Goal: Task Accomplishment & Management: Use online tool/utility

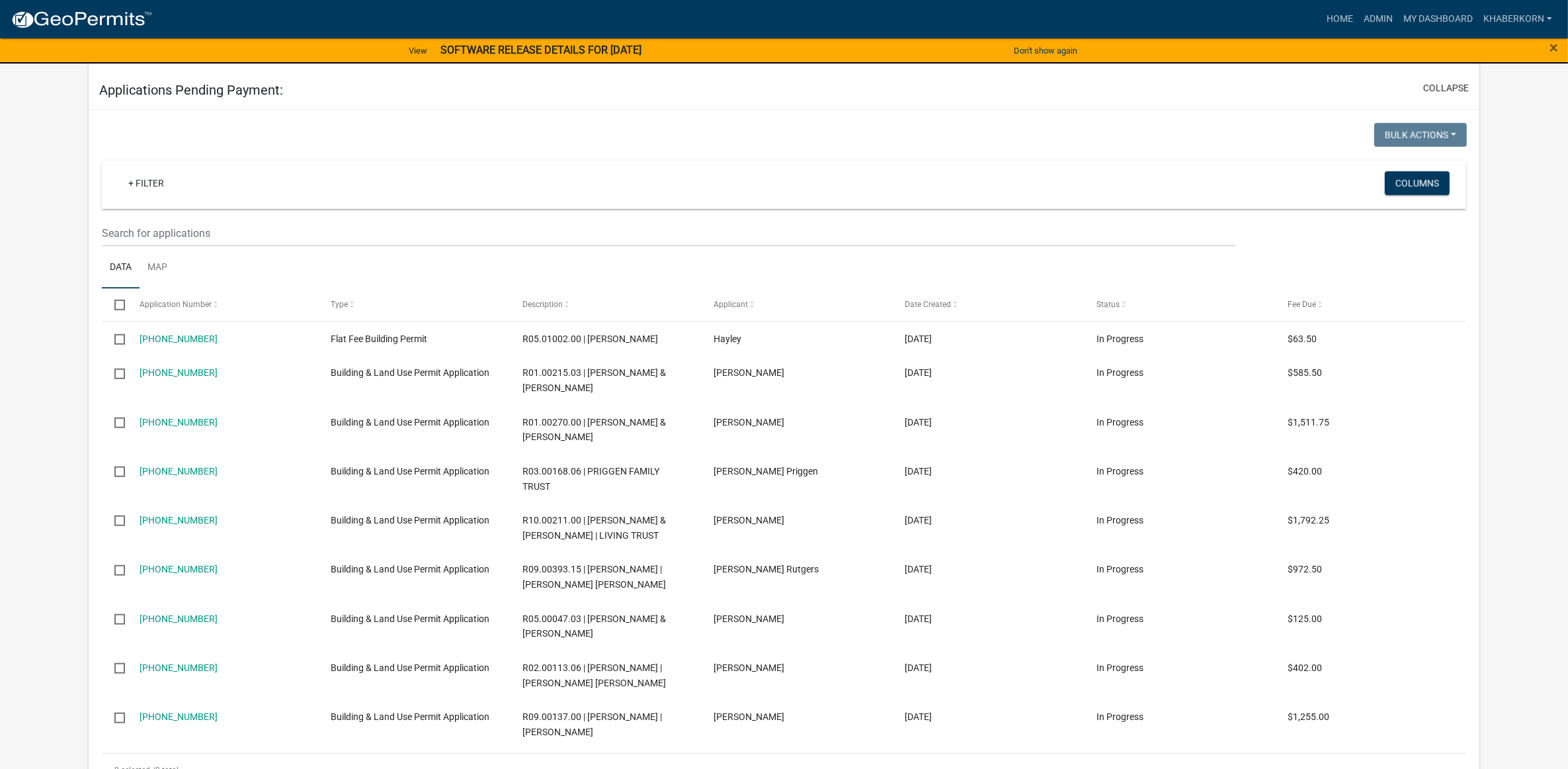
scroll to position [1406, 0]
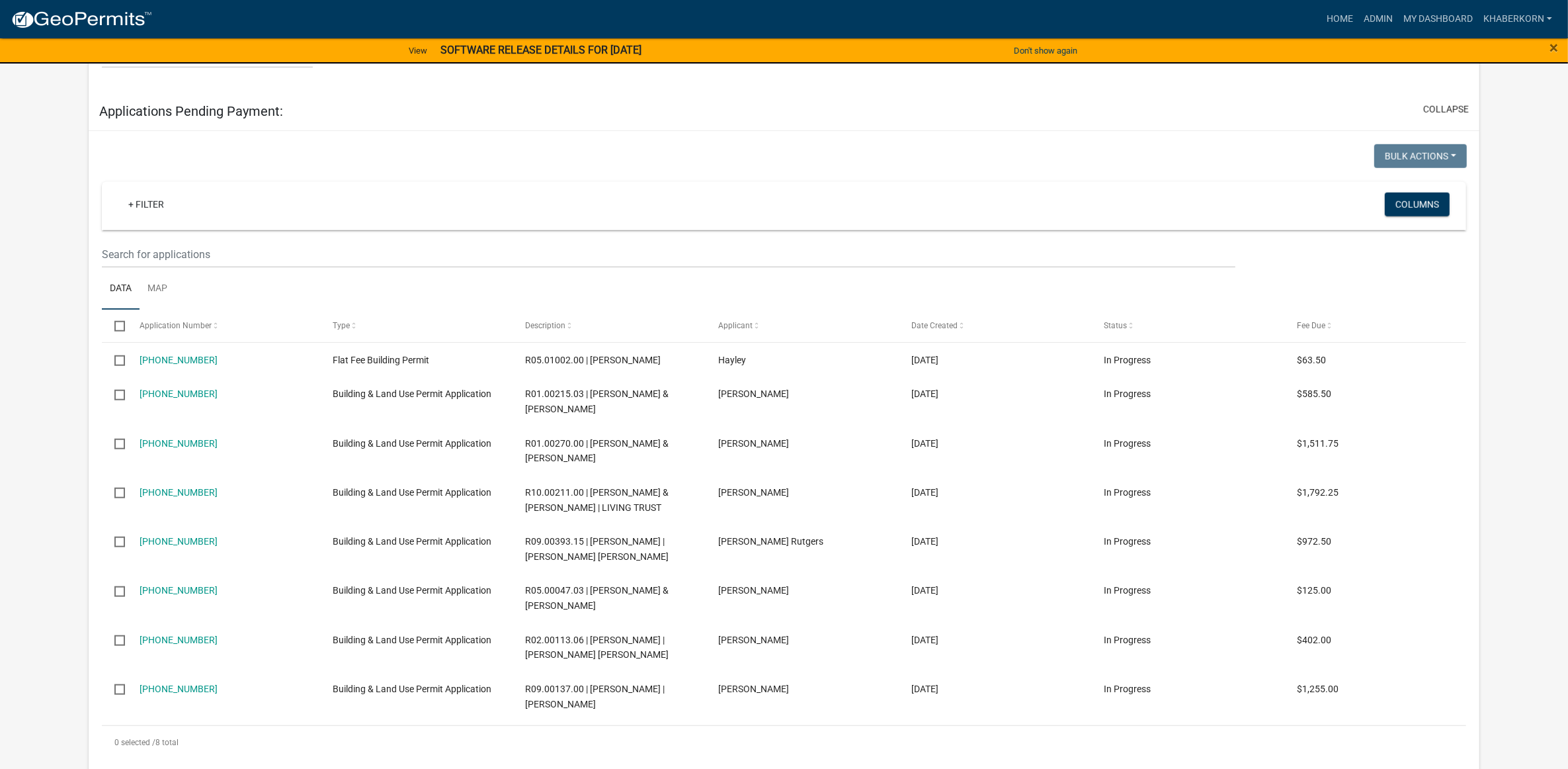
scroll to position [1406, 0]
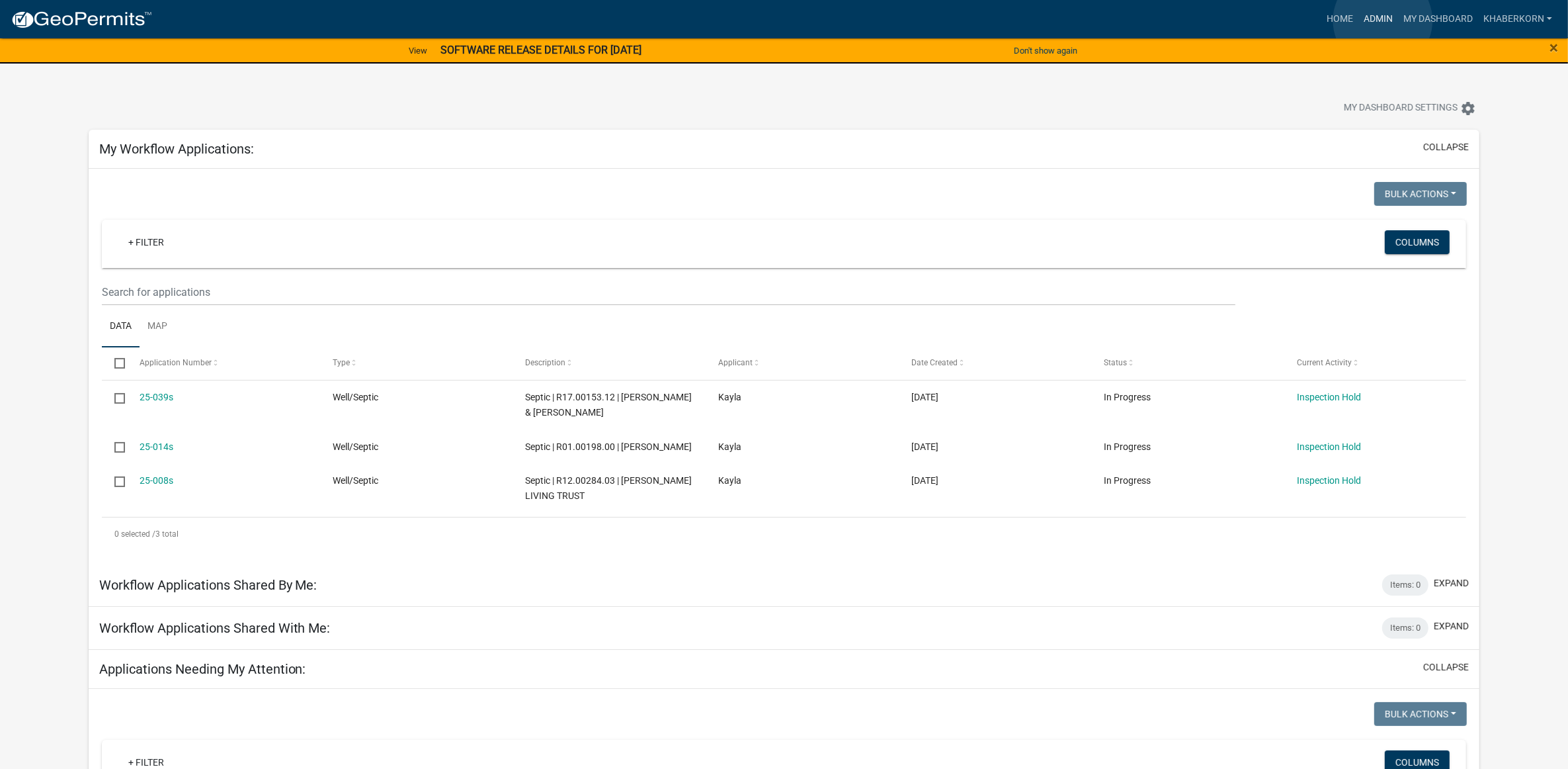
click at [1384, 21] on link "Admin" at bounding box center [1379, 19] width 40 height 26
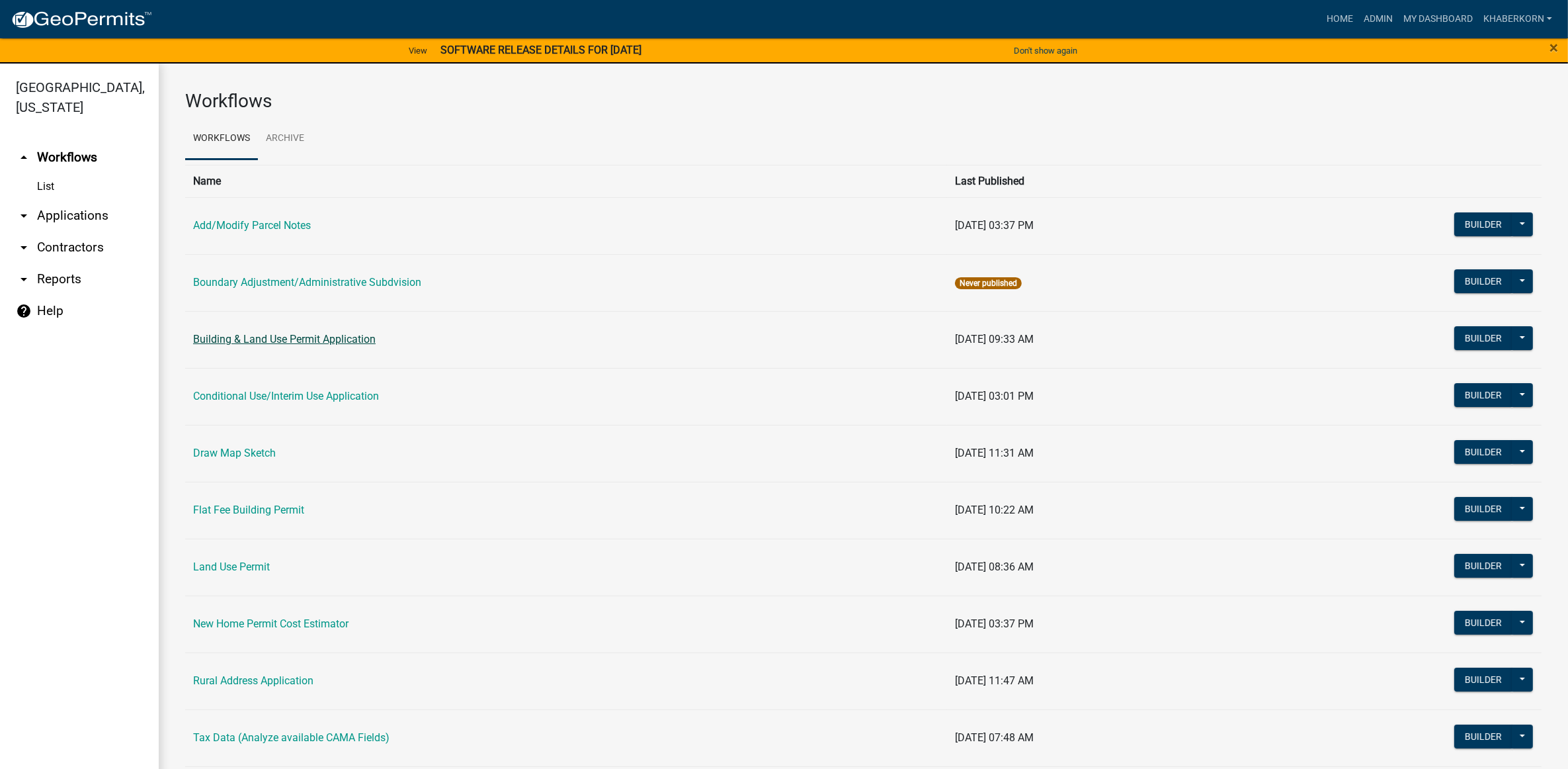
click at [249, 342] on link "Building & Land Use Permit Application" at bounding box center [284, 339] width 183 height 12
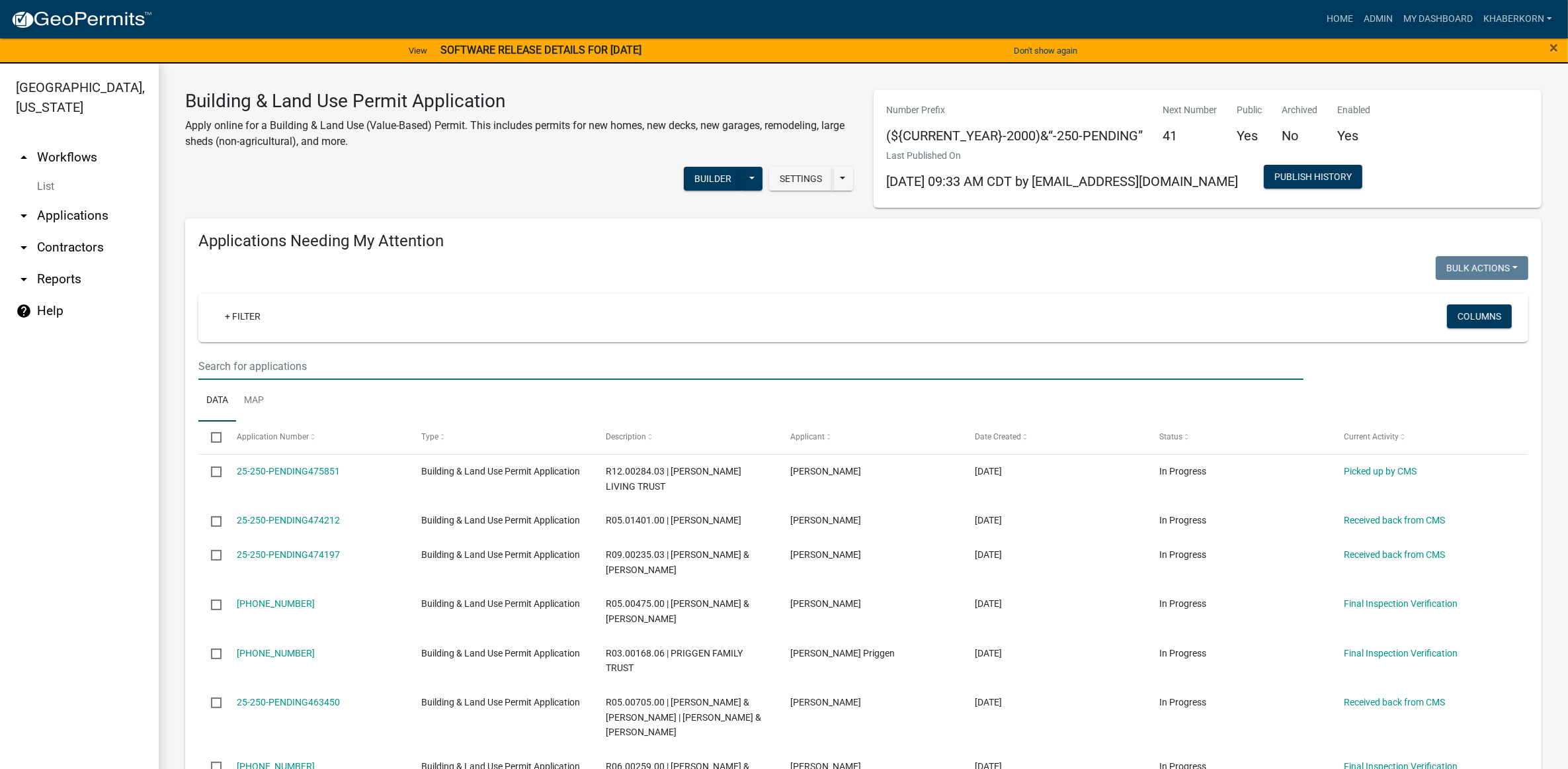
click at [249, 366] on input "text" at bounding box center [751, 366] width 1106 height 27
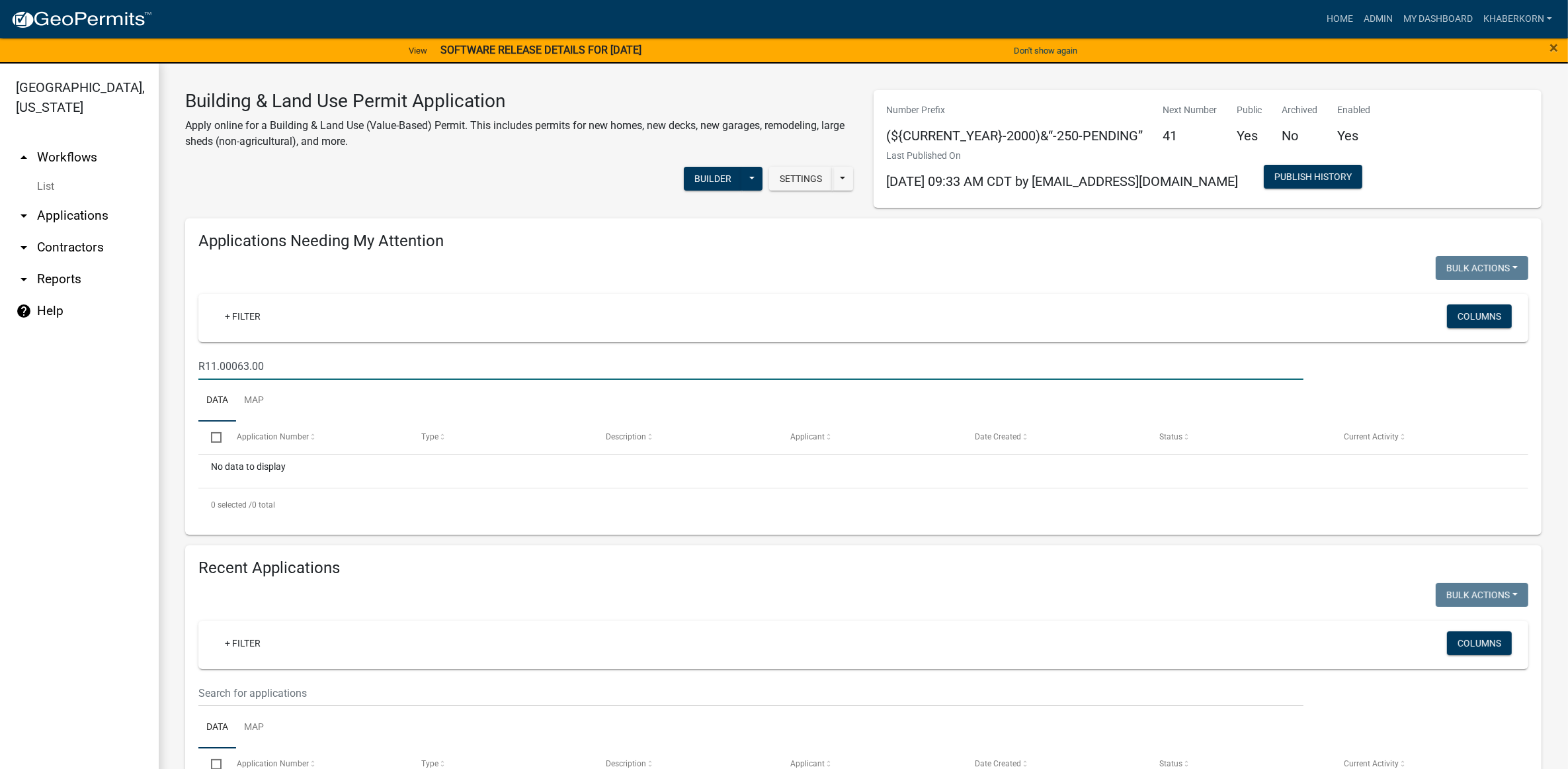
click at [291, 367] on input "R11.00063.00" at bounding box center [751, 366] width 1106 height 27
type input "R"
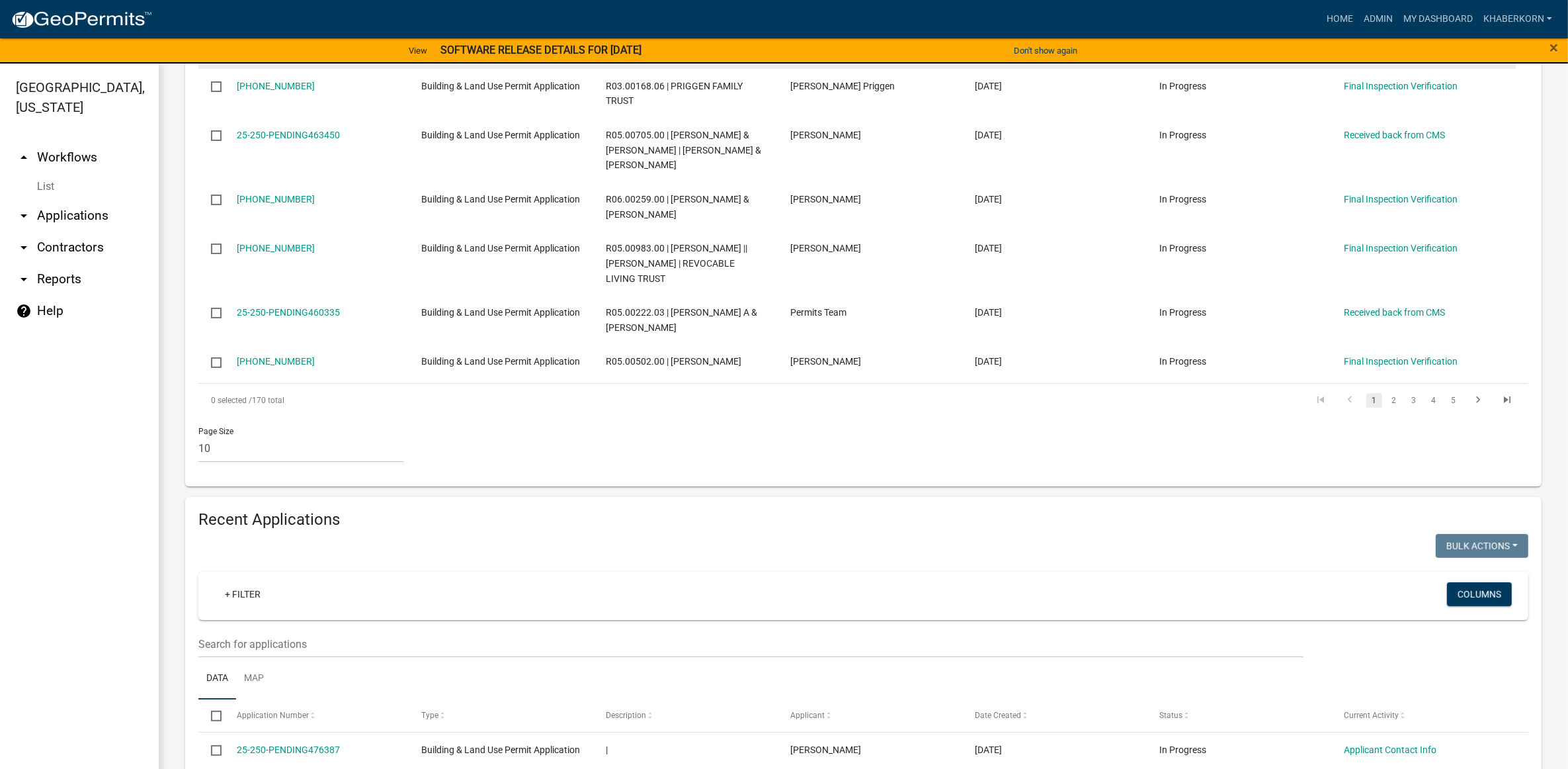
scroll to position [579, 0]
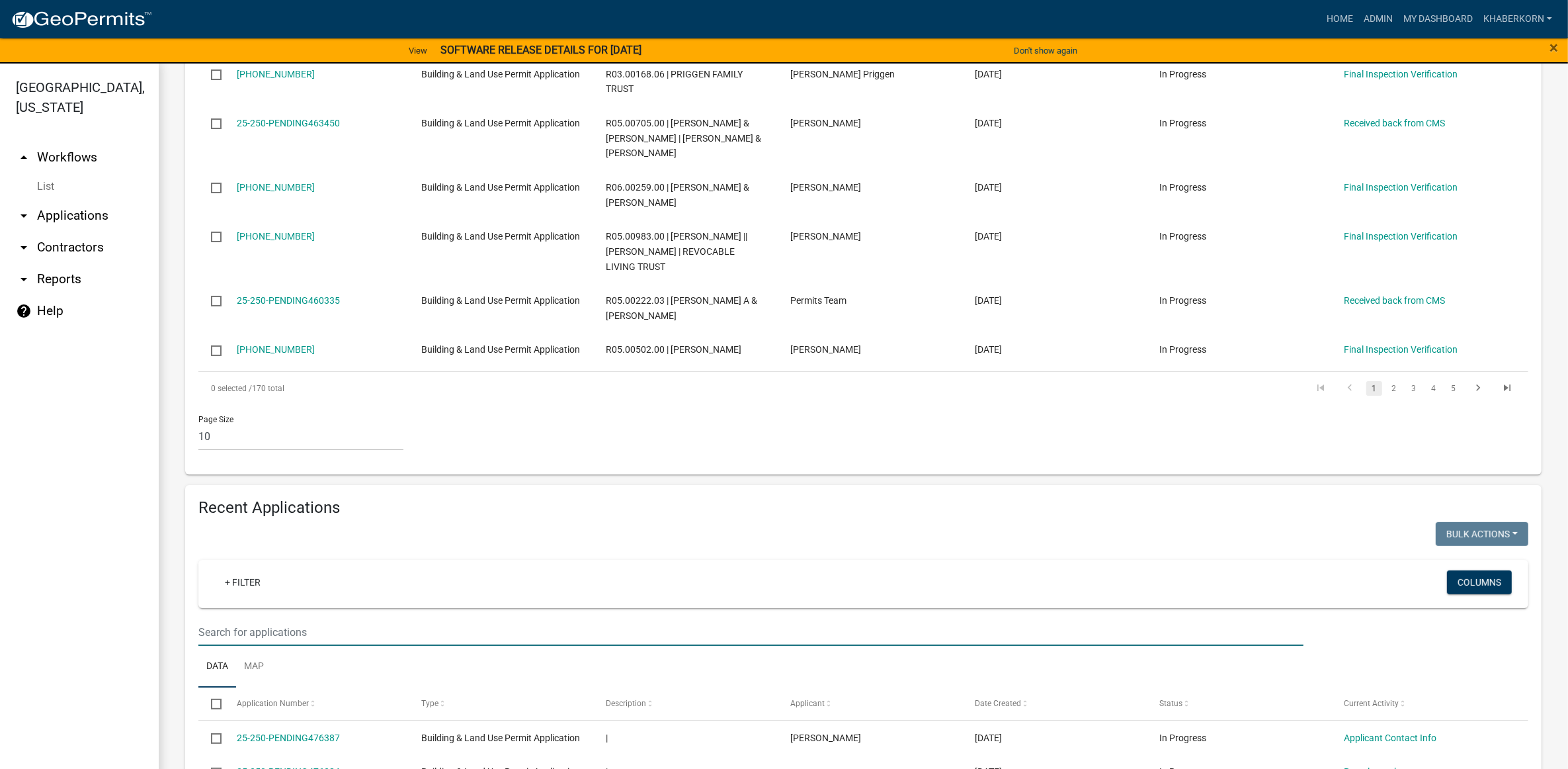
click at [205, 646] on input "text" at bounding box center [751, 632] width 1106 height 27
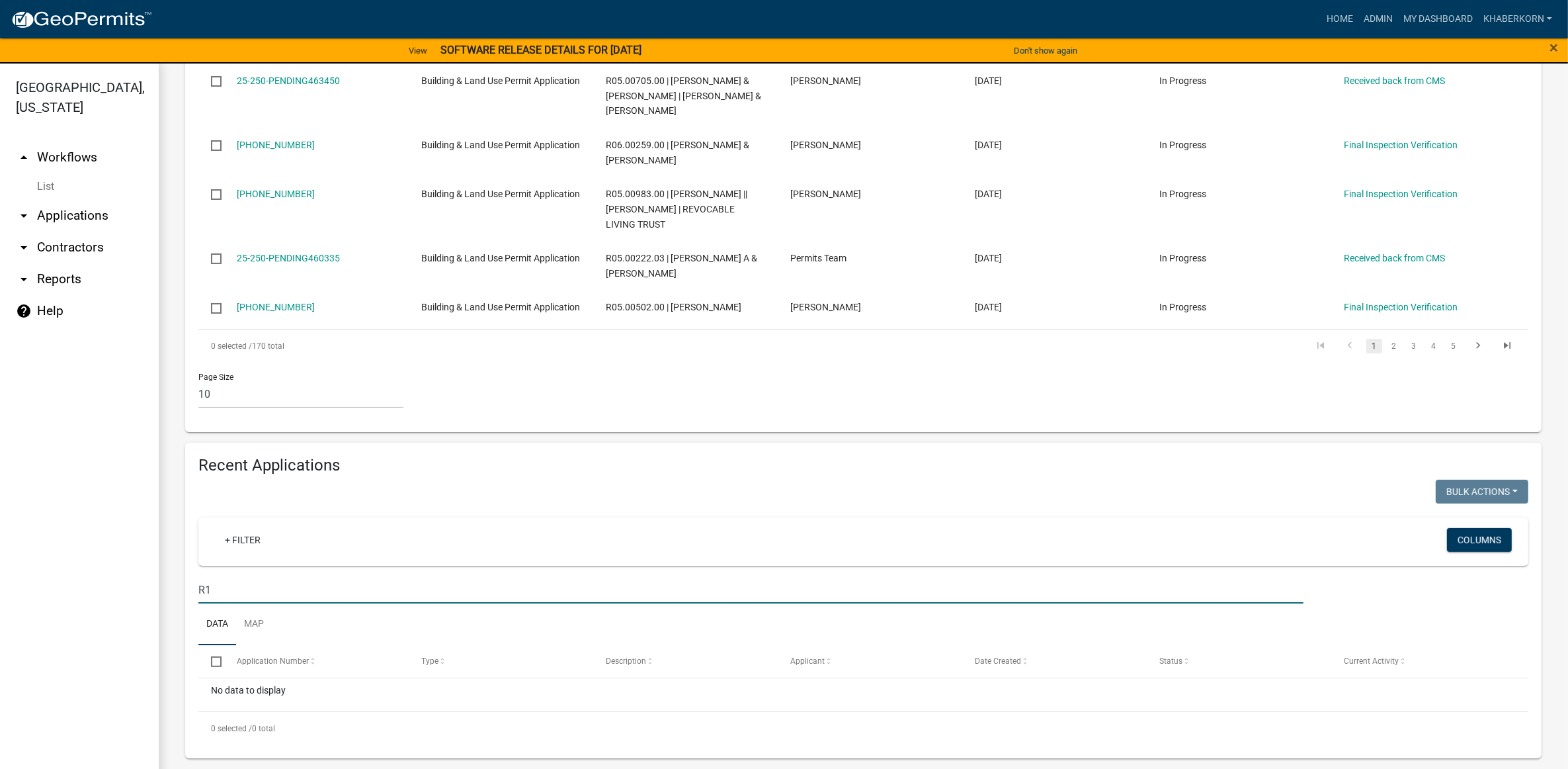
type input "R"
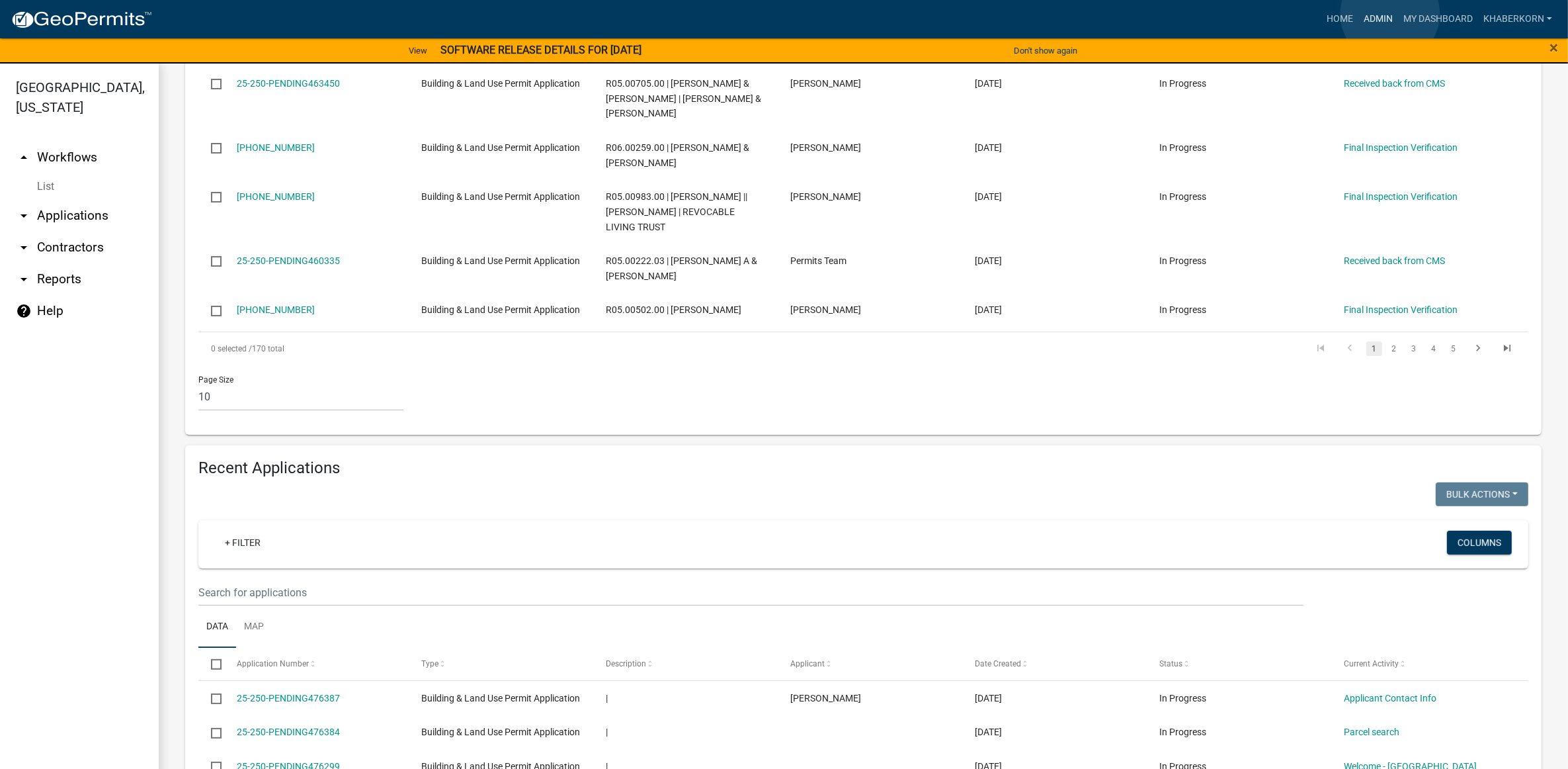
click at [1390, 14] on link "Admin" at bounding box center [1379, 19] width 40 height 26
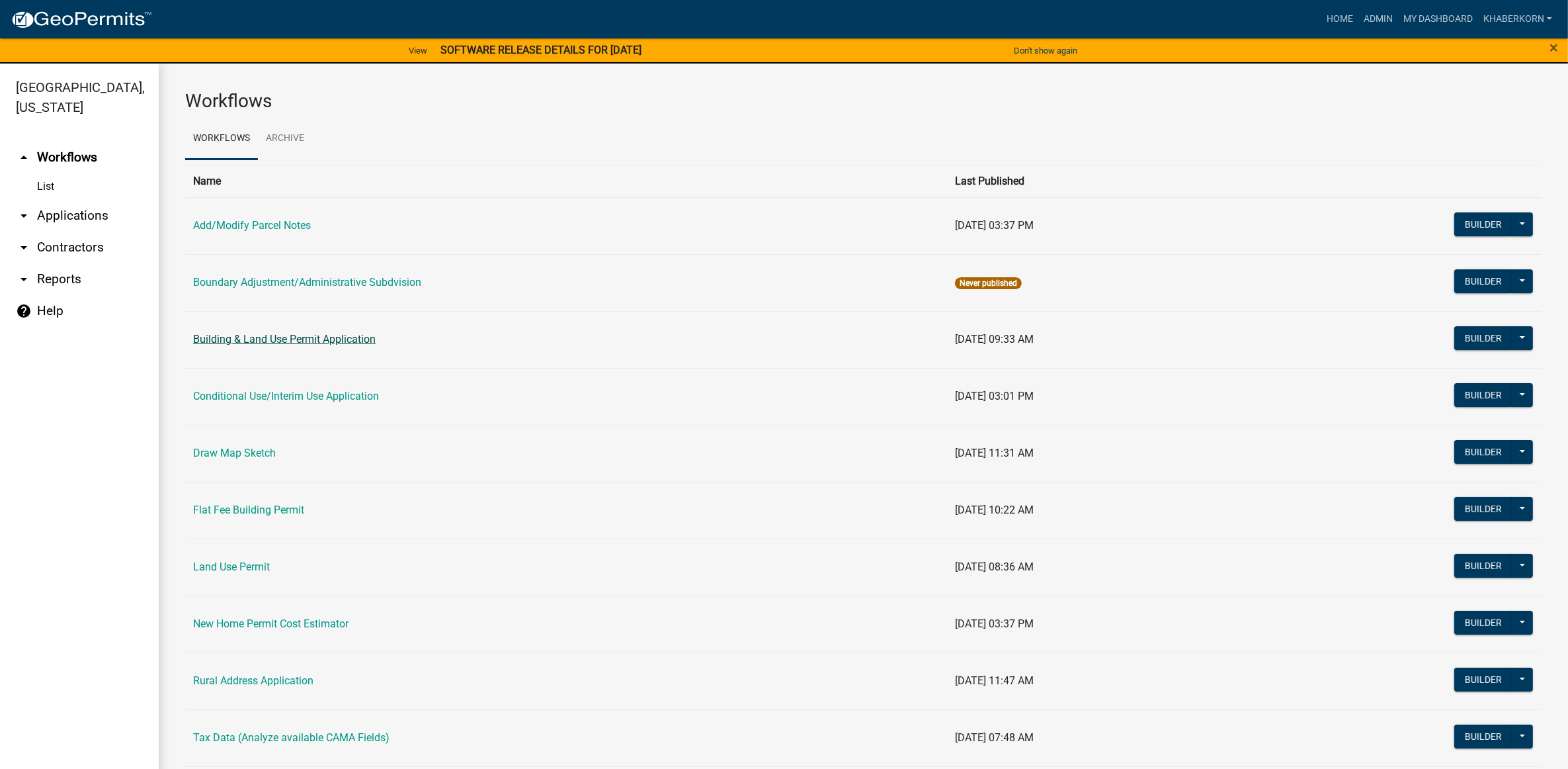
click at [235, 344] on link "Building & Land Use Permit Application" at bounding box center [284, 339] width 183 height 12
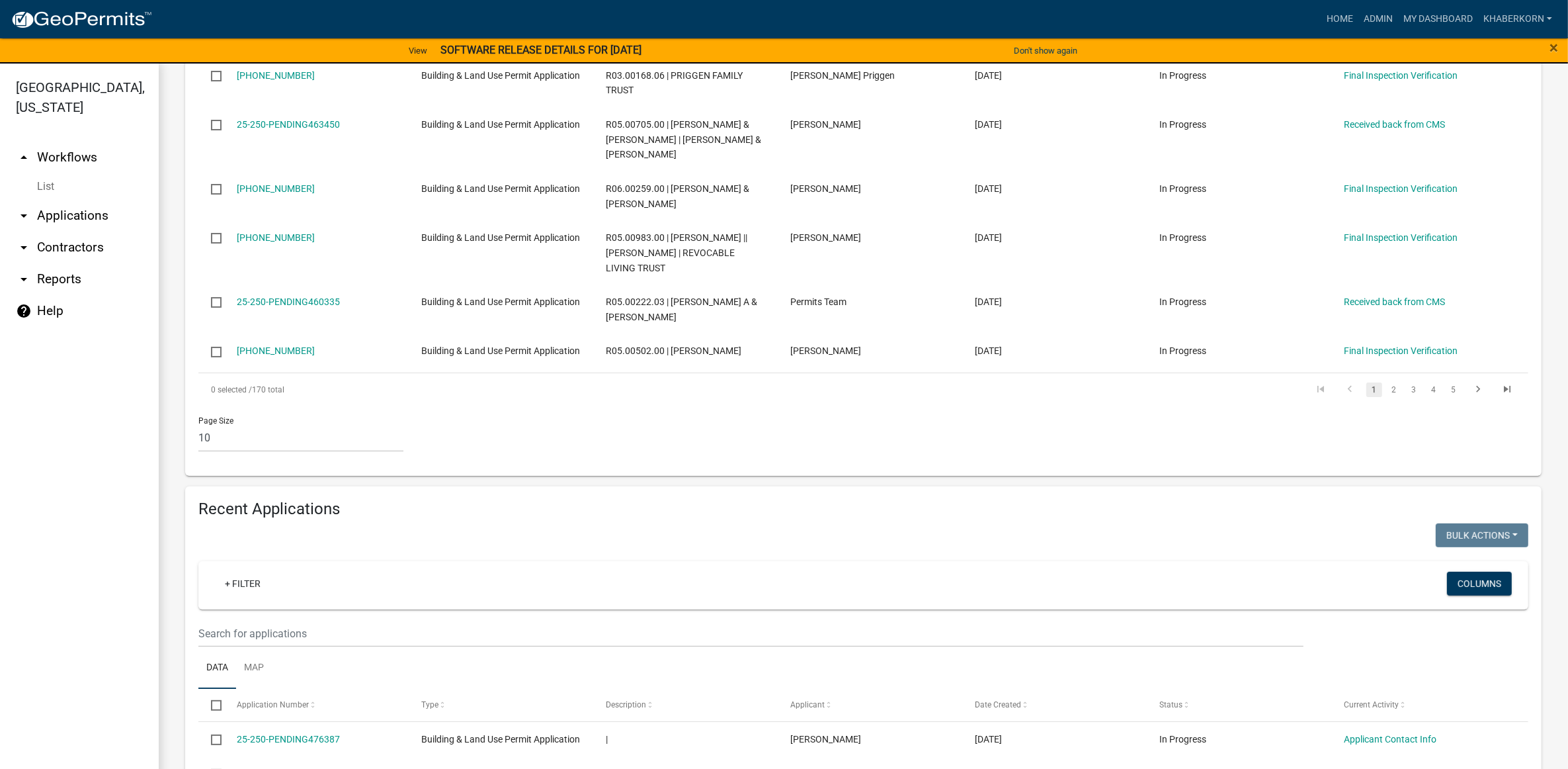
scroll to position [579, 0]
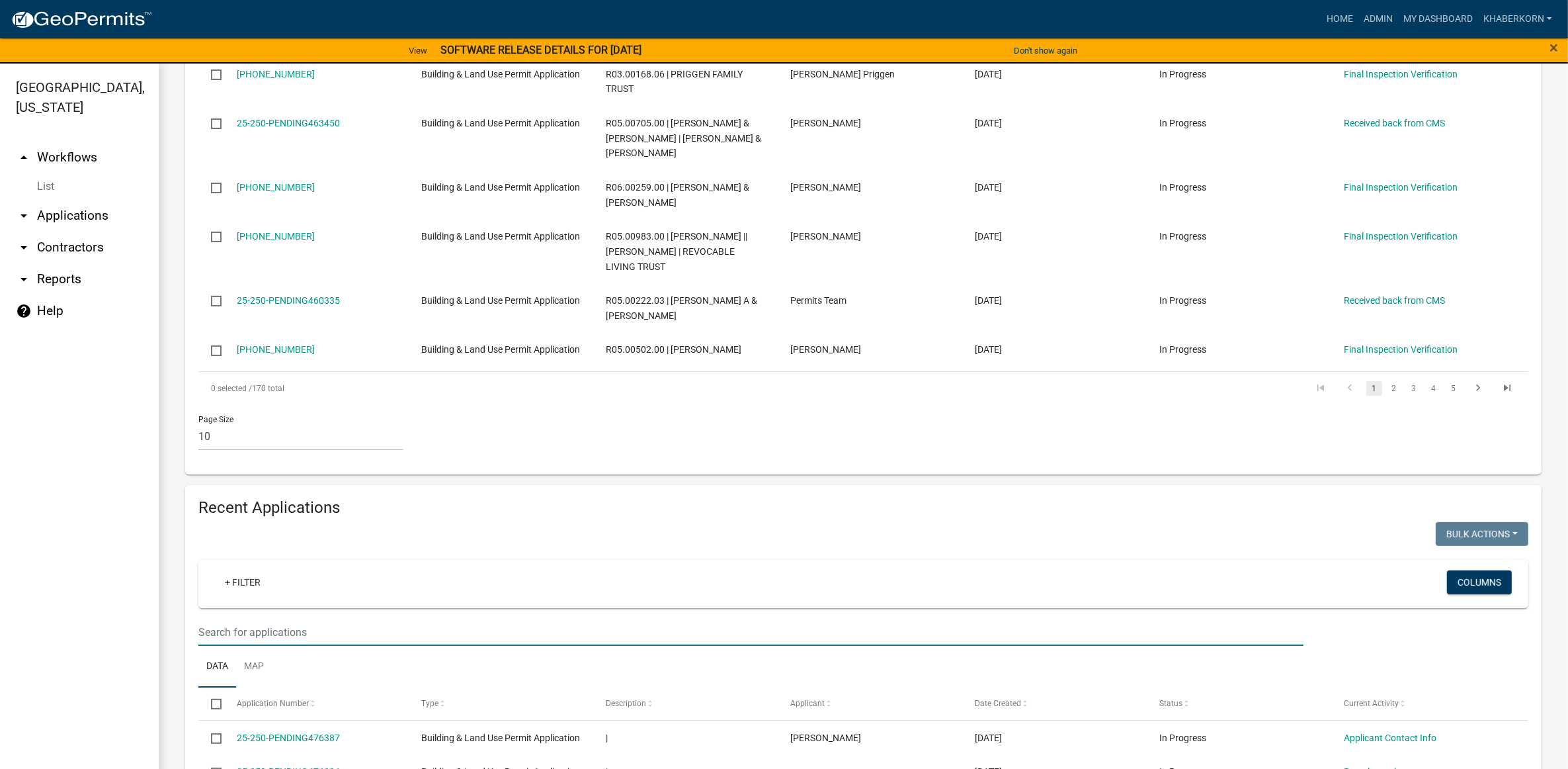
click at [223, 646] on input "text" at bounding box center [751, 632] width 1106 height 27
click at [205, 646] on input "R11.00063.00" at bounding box center [751, 632] width 1106 height 27
type input "R11.00063.00"
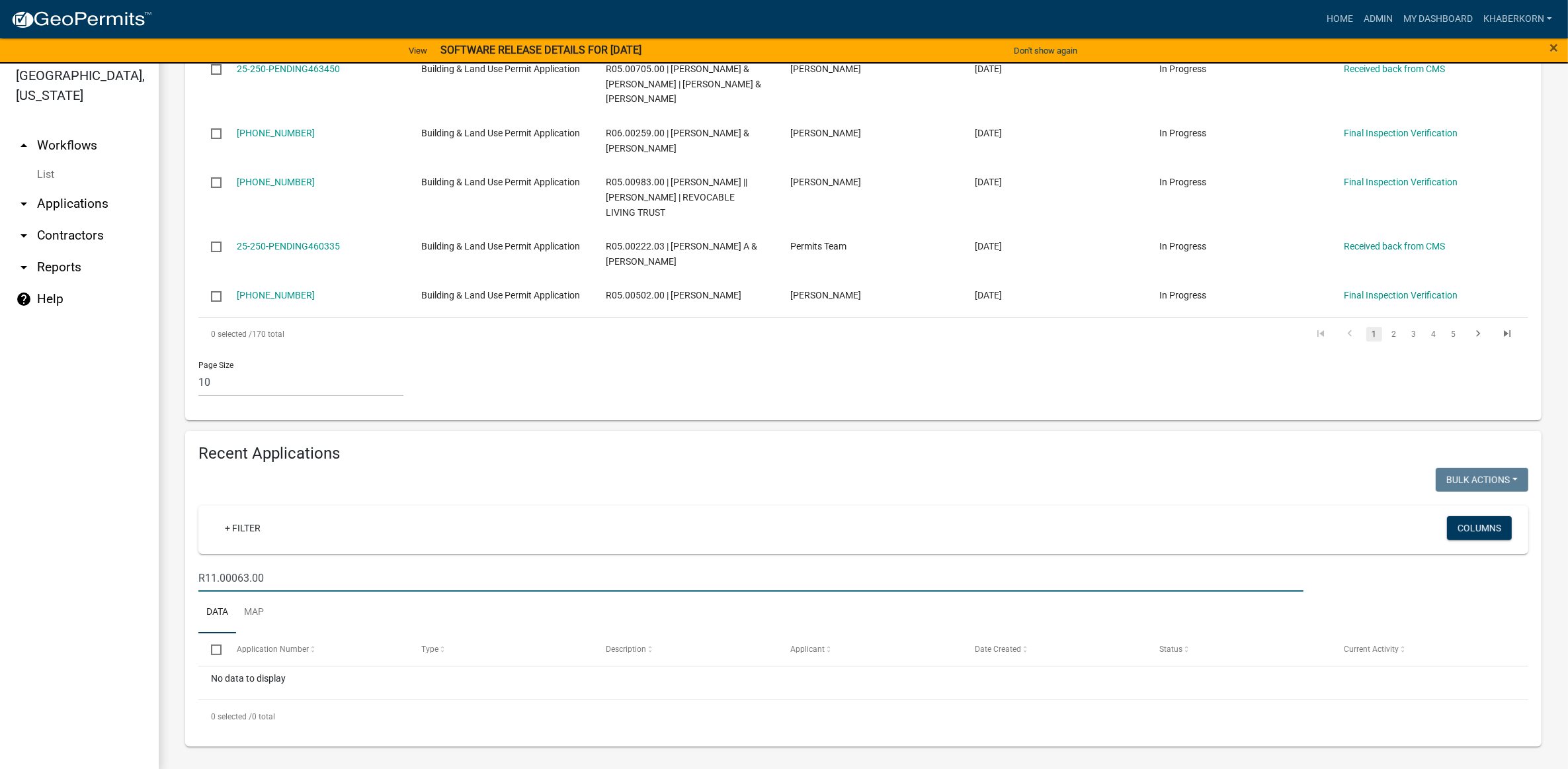
scroll to position [15, 0]
drag, startPoint x: 270, startPoint y: 576, endPoint x: 194, endPoint y: 580, distance: 76.1
click at [194, 580] on div "R11.00063.00" at bounding box center [751, 574] width 1125 height 27
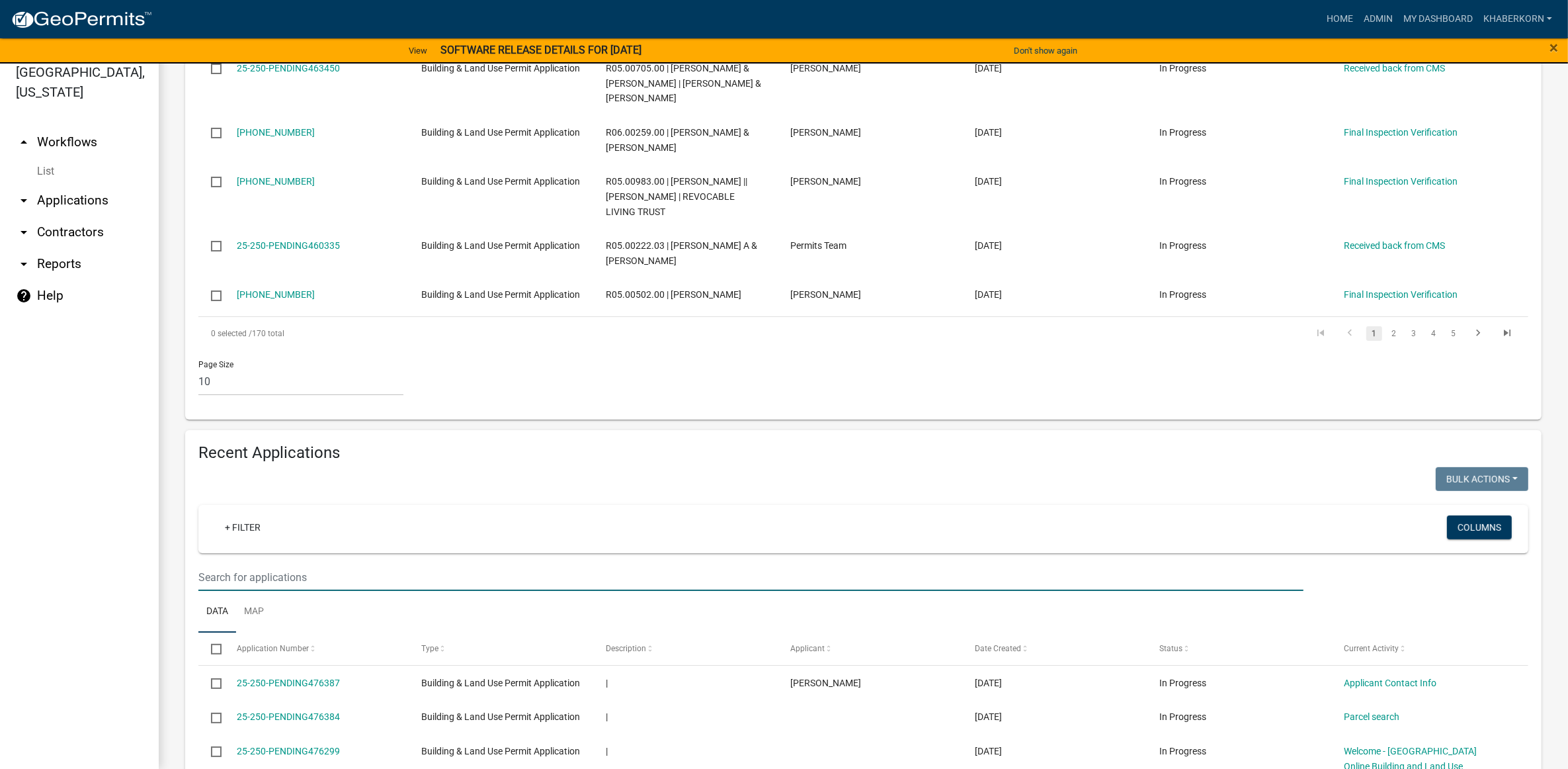
scroll to position [651, 0]
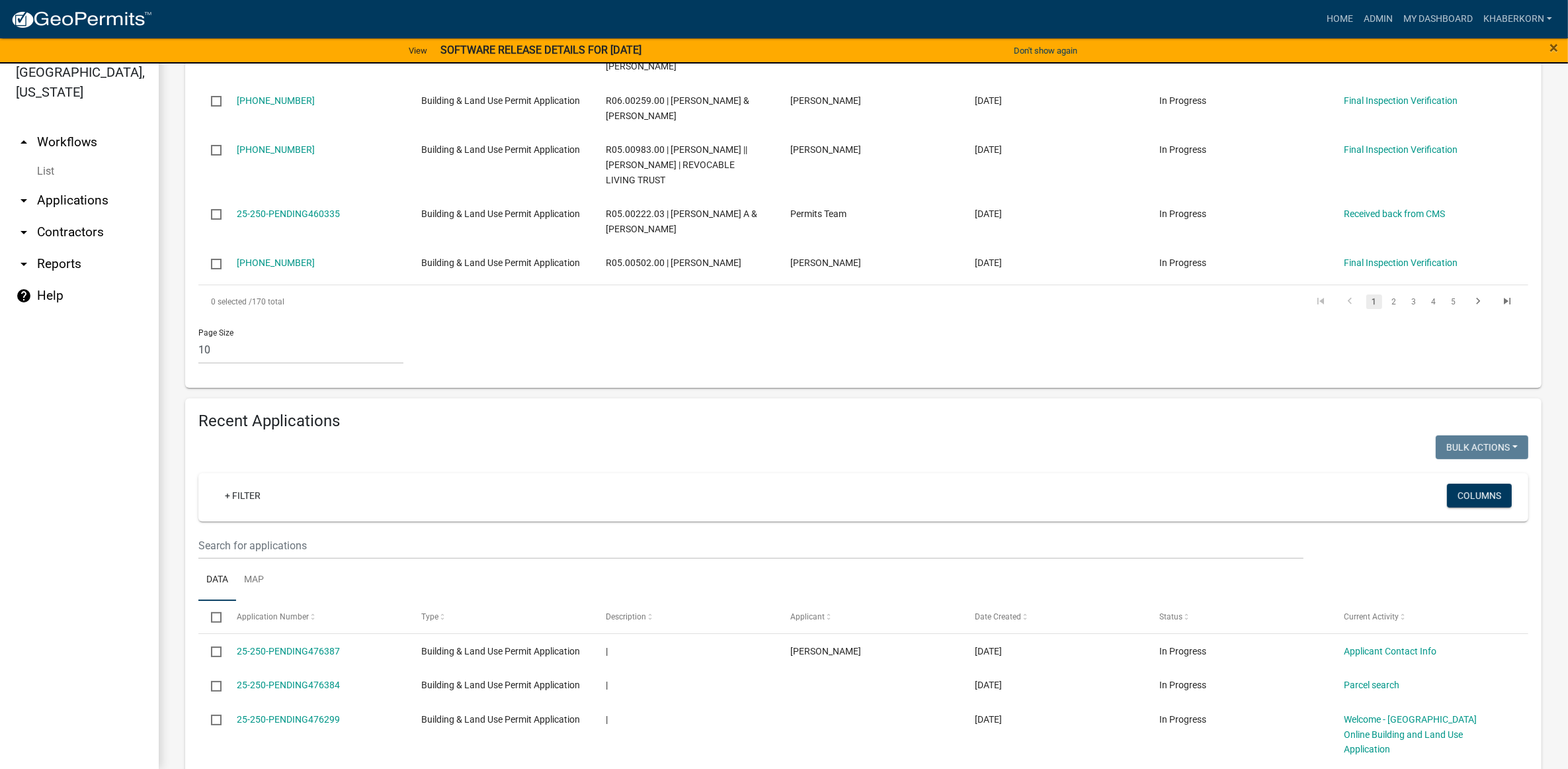
click at [59, 207] on link "arrow_drop_down Applications" at bounding box center [79, 201] width 159 height 32
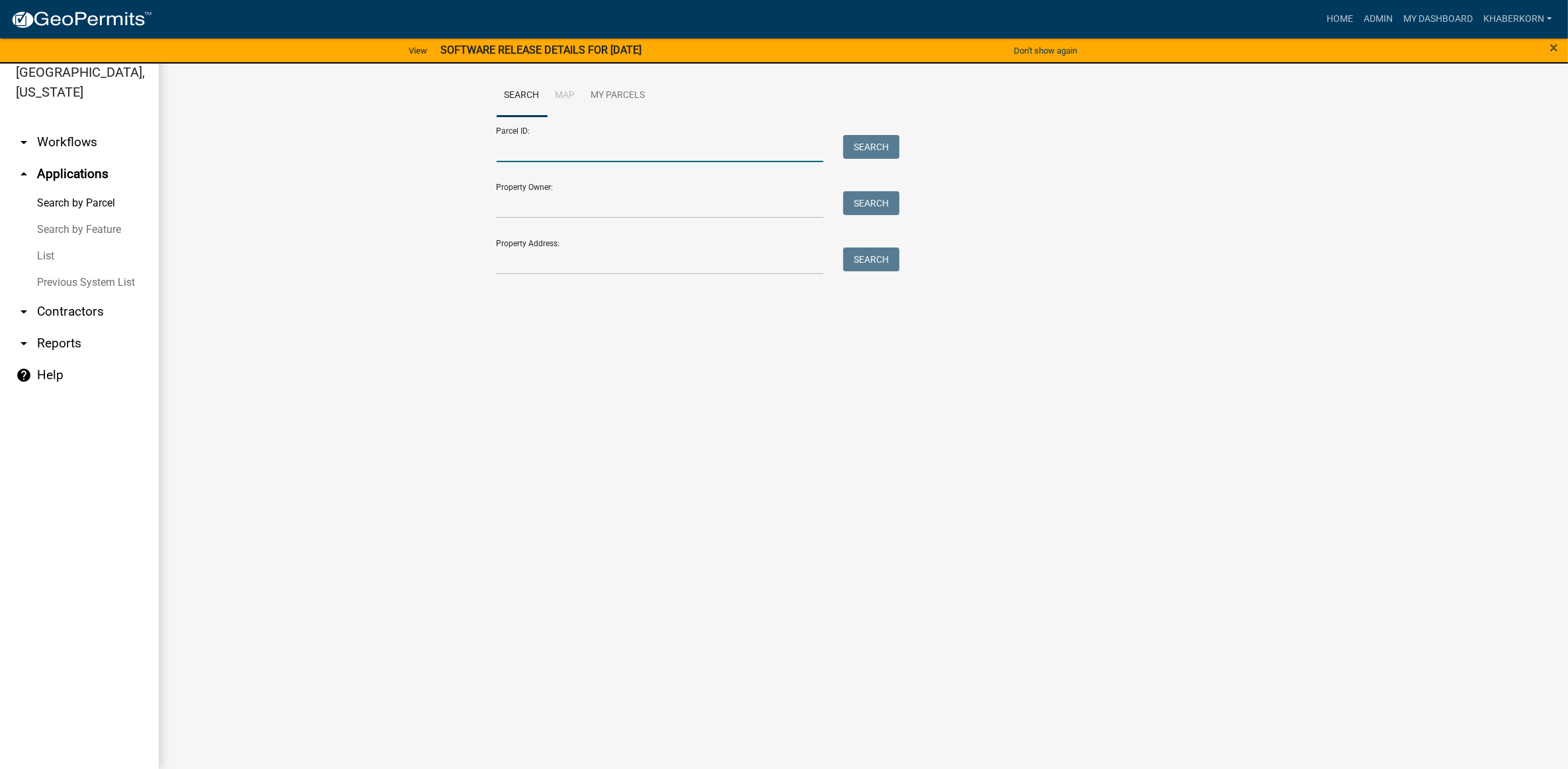
click at [540, 141] on input "Parcel ID:" at bounding box center [660, 149] width 327 height 27
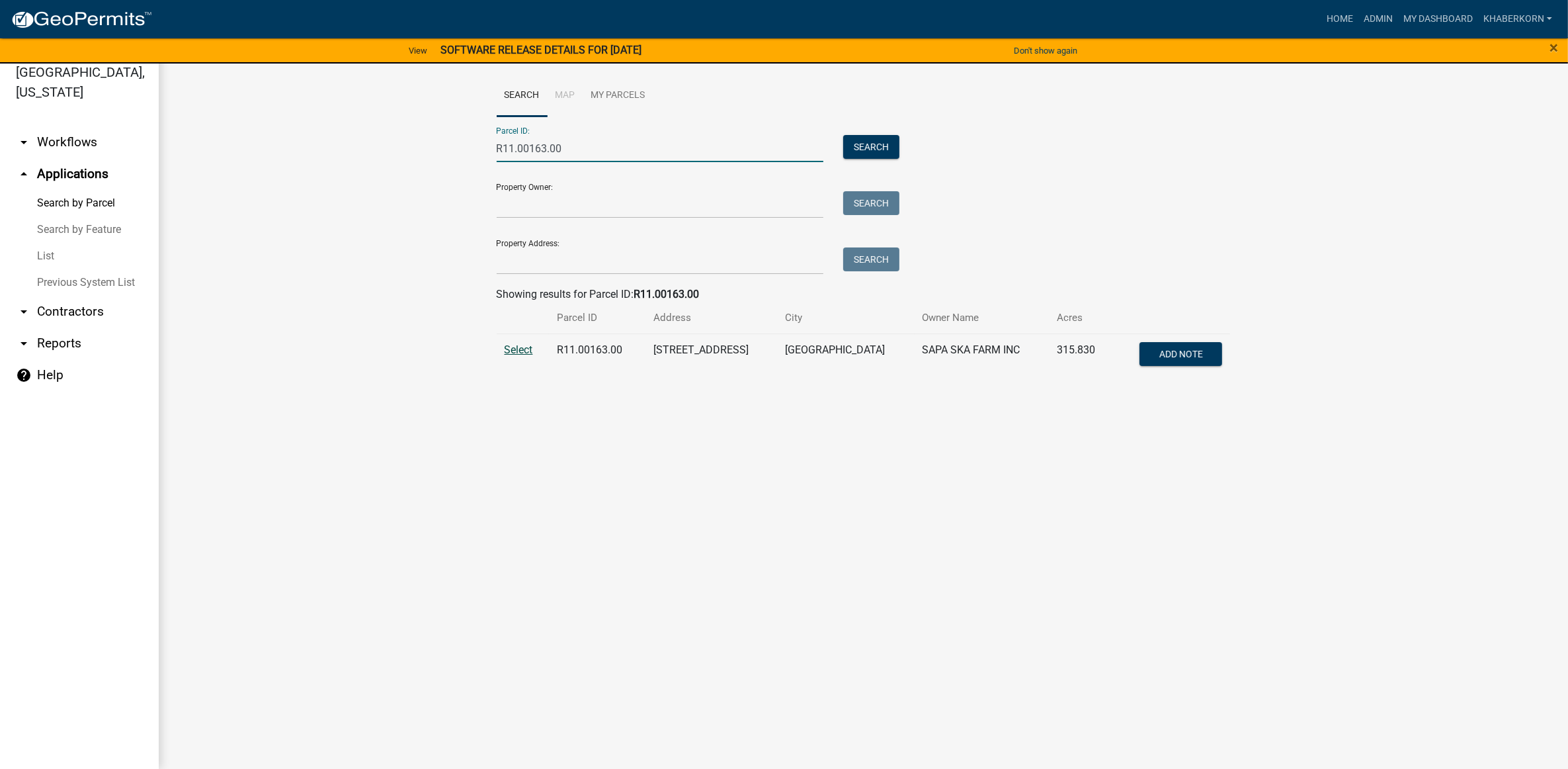
type input "R11.00163.00"
click at [507, 351] on span "Select" at bounding box center [519, 349] width 28 height 12
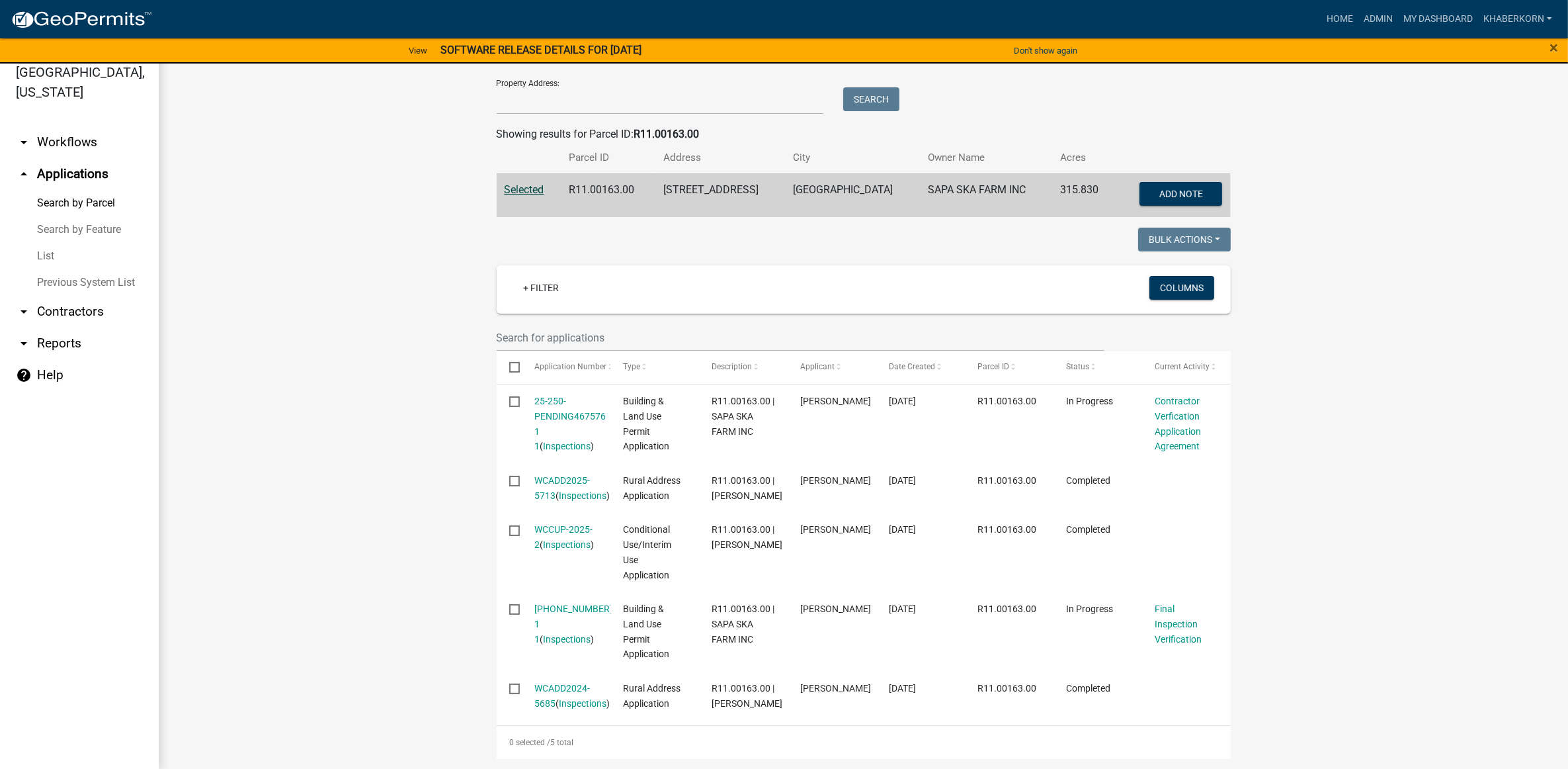
scroll to position [243, 0]
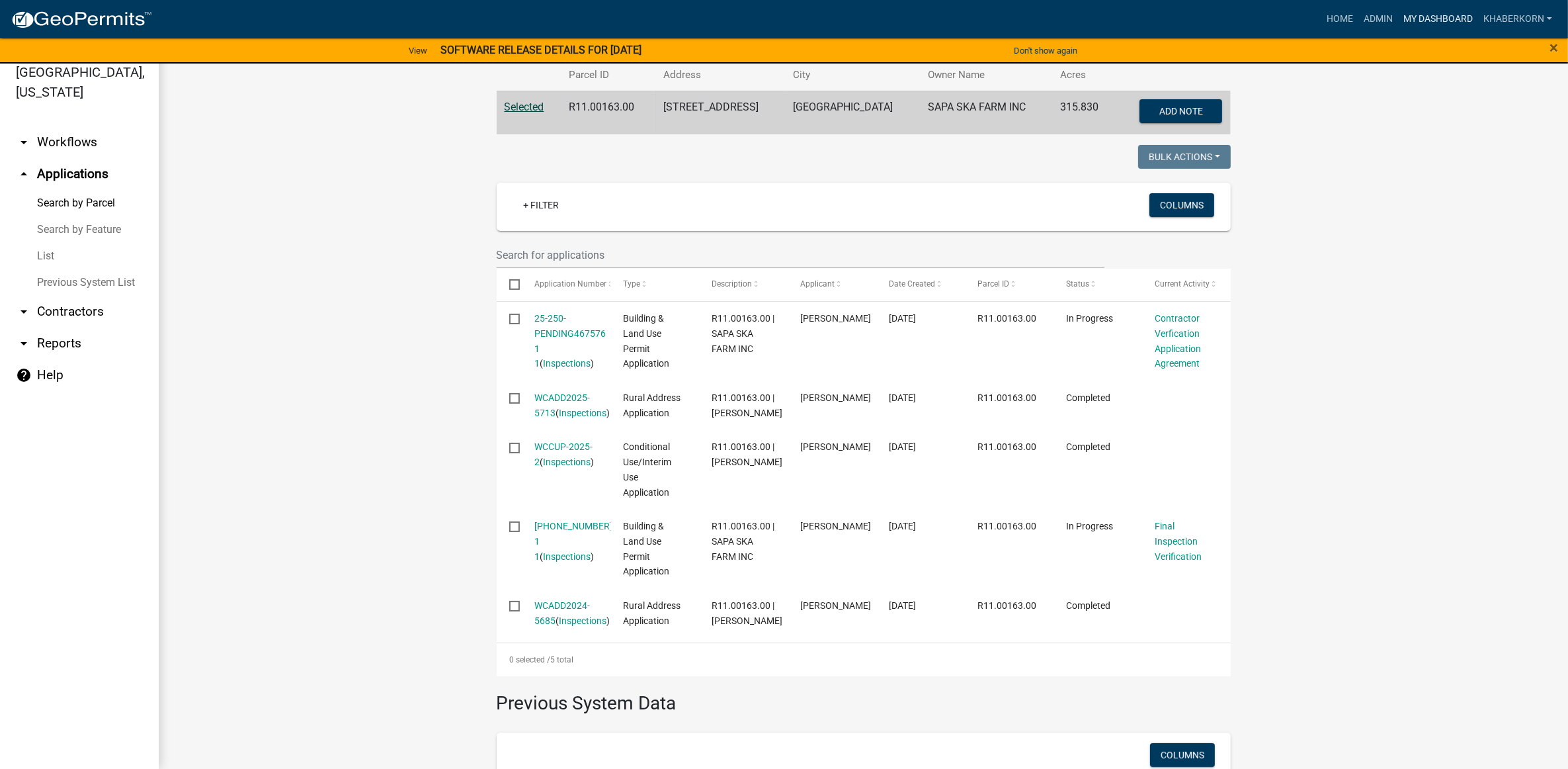
click at [1419, 7] on link "My Dashboard" at bounding box center [1438, 19] width 80 height 26
